Goal: Navigation & Orientation: Go to known website

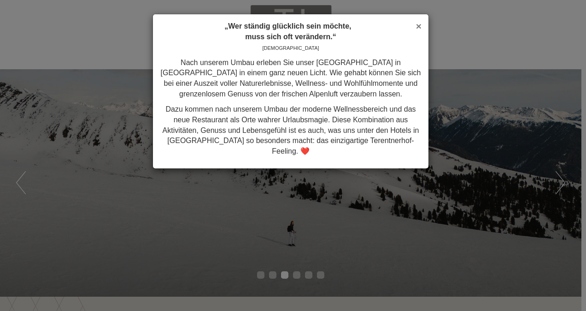
click at [420, 25] on span "×" at bounding box center [419, 26] width 6 height 11
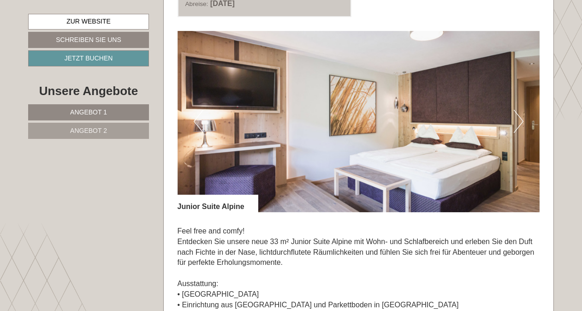
scroll to position [1230, 0]
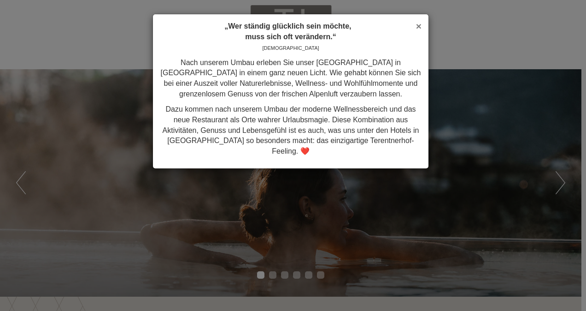
click at [418, 26] on span "×" at bounding box center [419, 26] width 6 height 11
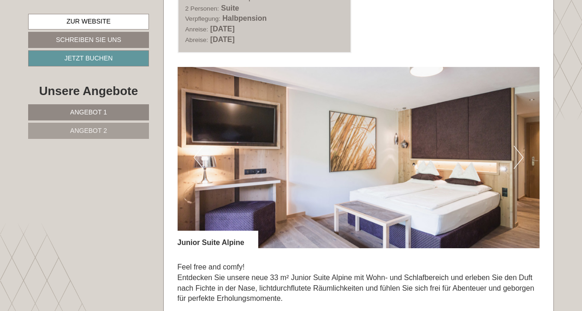
scroll to position [1195, 0]
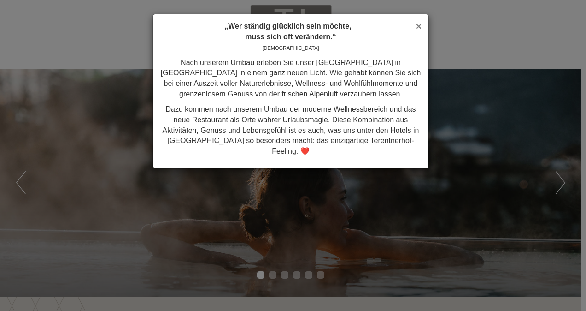
click at [419, 24] on span "×" at bounding box center [419, 26] width 6 height 11
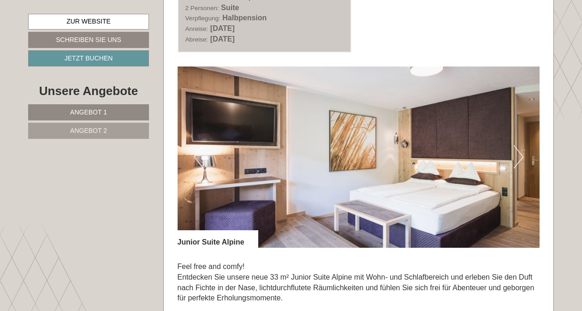
scroll to position [1195, 0]
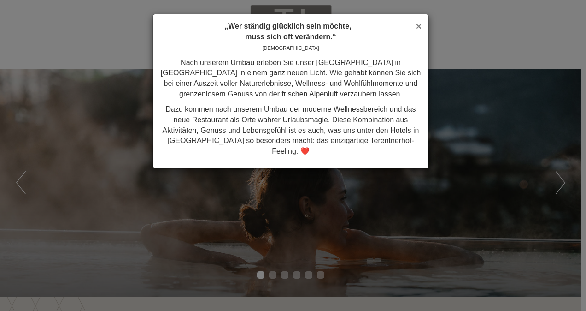
click at [420, 27] on span "×" at bounding box center [419, 26] width 6 height 11
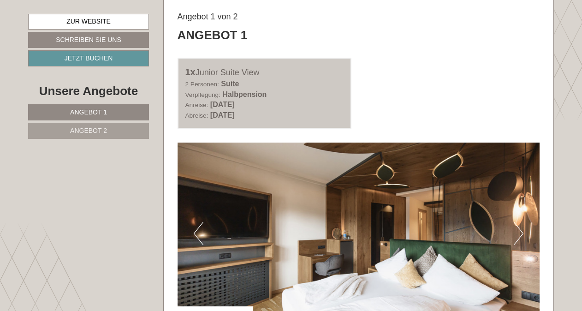
scroll to position [442, 0]
